Goal: Check status

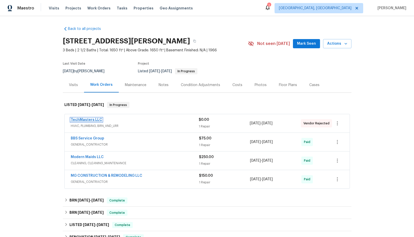
click at [92, 119] on link "TechMasters LLC" at bounding box center [86, 120] width 31 height 4
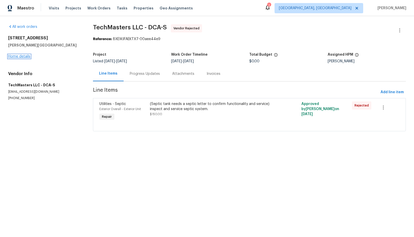
click at [22, 57] on link "Home details" at bounding box center [19, 57] width 22 height 4
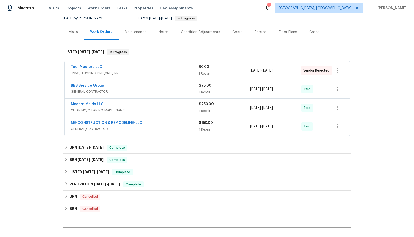
scroll to position [53, 0]
click at [67, 147] on icon at bounding box center [66, 147] width 4 height 4
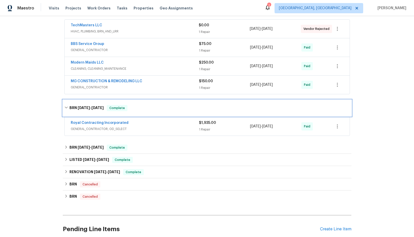
scroll to position [106, 0]
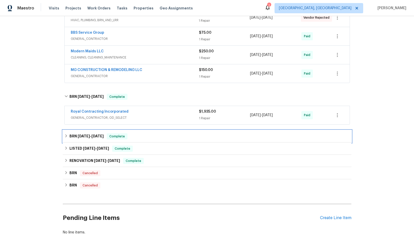
click at [67, 138] on div "BRN [DATE] - [DATE] Complete" at bounding box center [206, 136] width 285 height 6
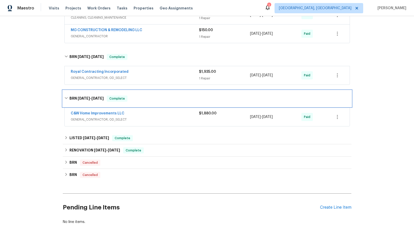
scroll to position [162, 0]
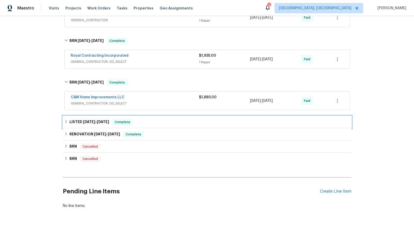
click at [67, 122] on icon at bounding box center [66, 122] width 4 height 4
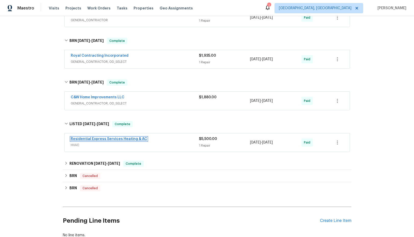
click at [104, 139] on link "Residential Express Services Heating & AC" at bounding box center [109, 139] width 76 height 4
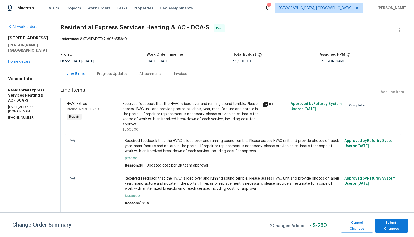
click at [119, 74] on div "Progress Updates" at bounding box center [112, 73] width 30 height 5
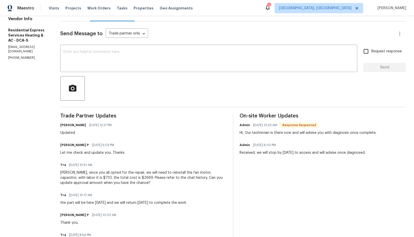
scroll to position [82, 0]
